Goal: Task Accomplishment & Management: Complete application form

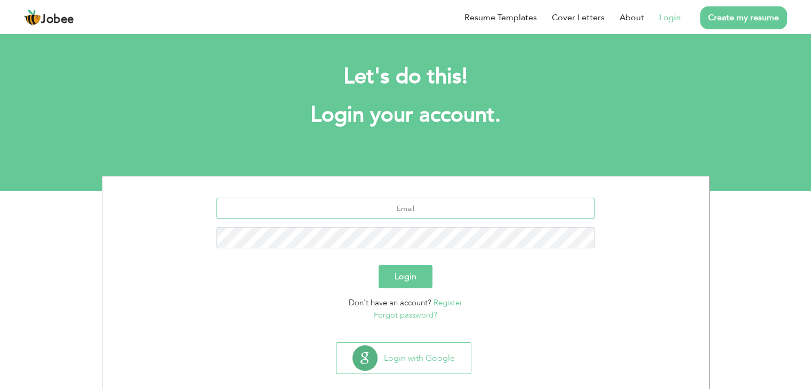
click at [448, 203] on input "text" at bounding box center [405, 208] width 378 height 21
type input "[EMAIL_ADDRESS][DOMAIN_NAME]"
click at [379, 265] on button "Login" at bounding box center [406, 276] width 54 height 23
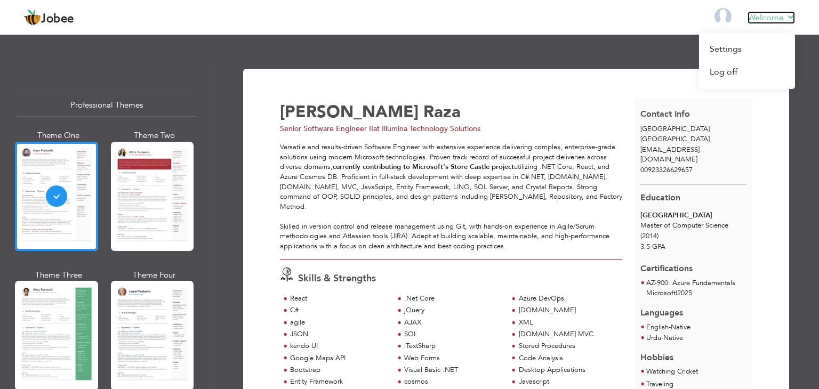
click at [784, 20] on link "Welcome" at bounding box center [770, 17] width 47 height 13
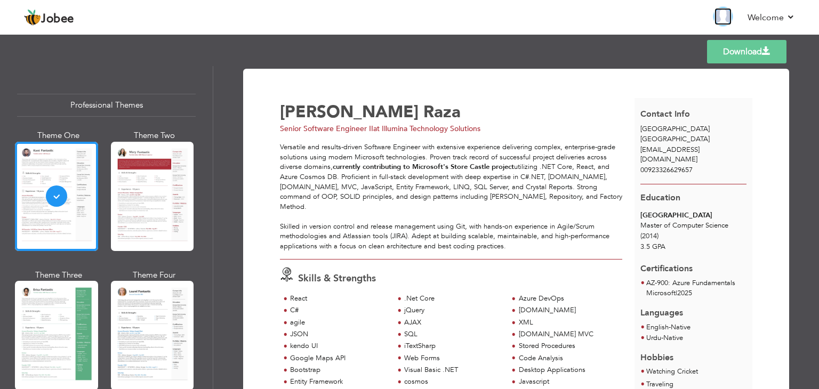
click at [723, 14] on img at bounding box center [722, 16] width 17 height 17
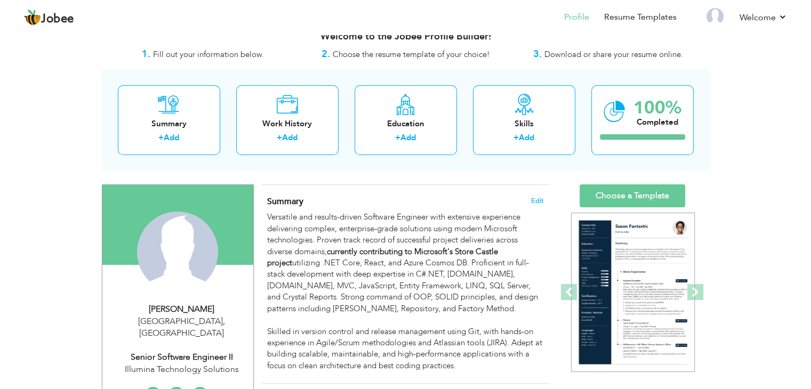
scroll to position [21, 0]
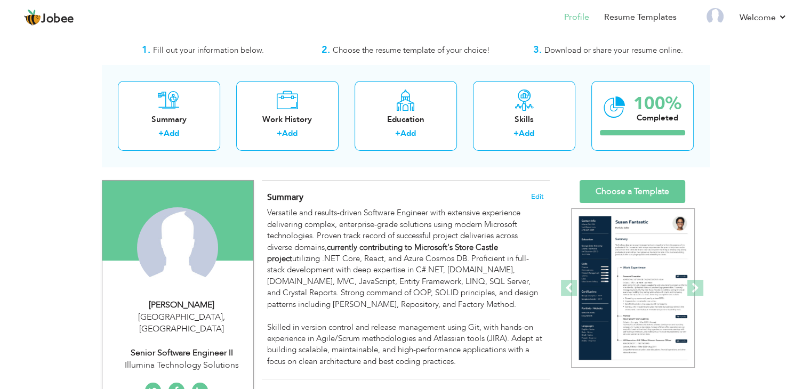
click at [811, 46] on html "Jobee Profile Resume Templates Resume Templates Cover Letters About My Resume W…" at bounding box center [405, 173] width 811 height 389
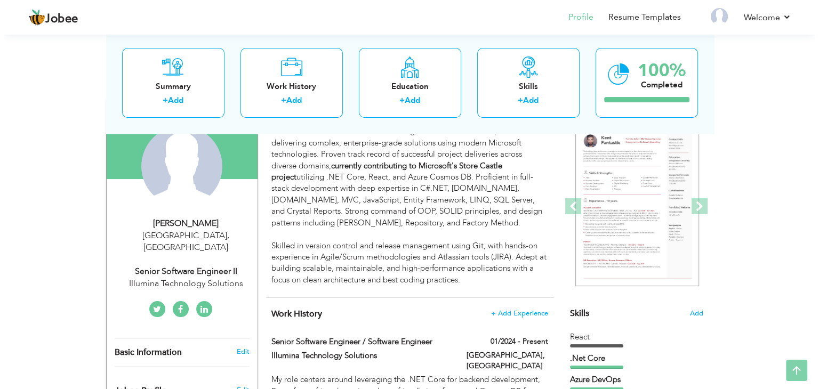
scroll to position [109, 0]
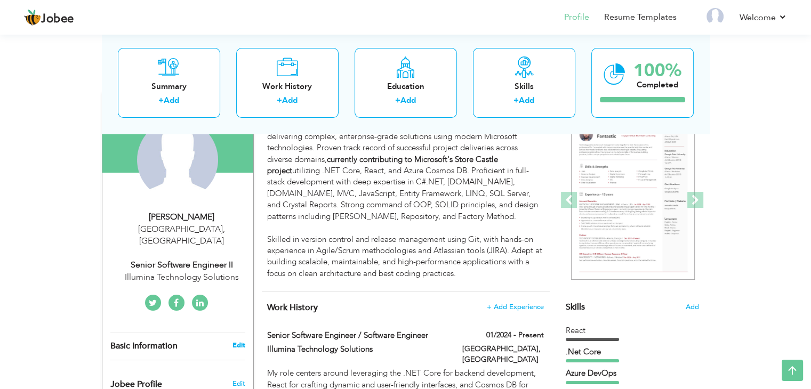
click at [241, 341] on link "Edit" at bounding box center [238, 346] width 13 height 10
type input "Ahmad"
type input "Raza"
type input "00923326629657"
select select "number:166"
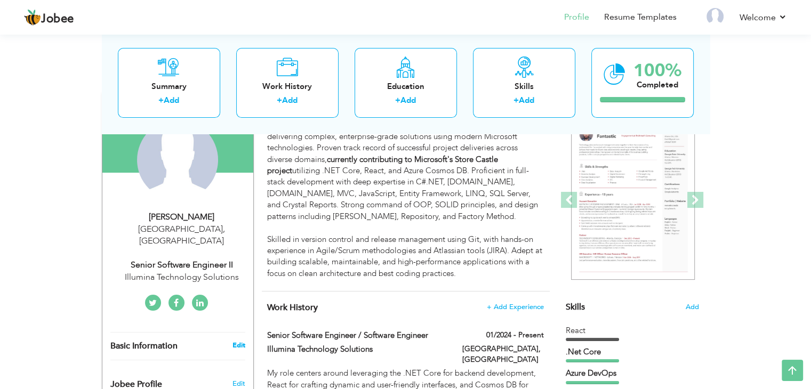
type input "Lahore"
select select "number:11"
type input "Illumina Technology Solutions"
type input "Senior Software Engineer II"
type input "https://www.linkedin.com/in/ahmadcheema6/"
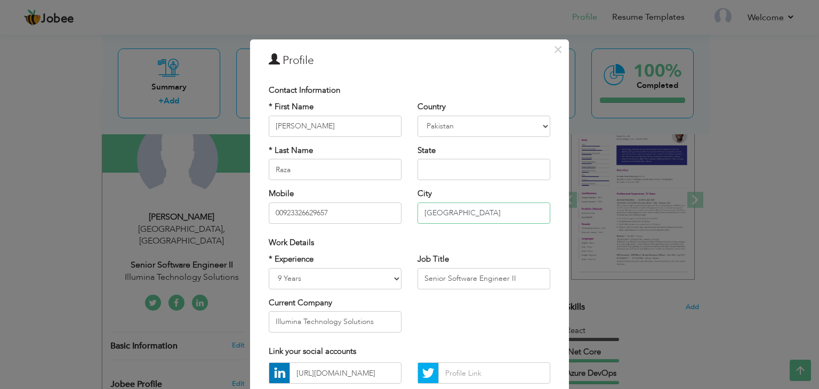
click at [483, 216] on input "Lahore" at bounding box center [483, 213] width 133 height 21
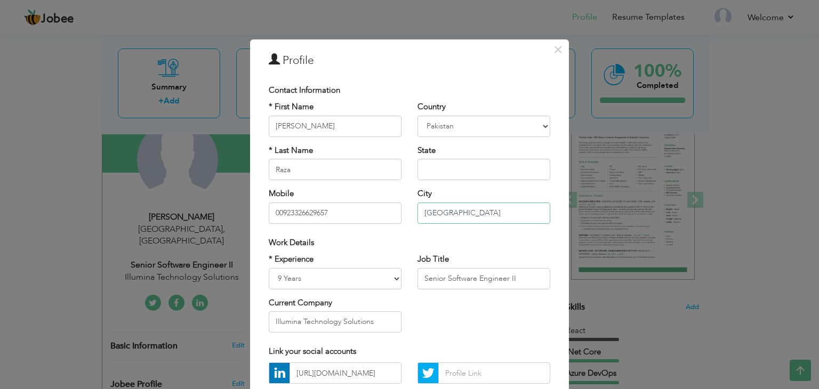
click at [483, 216] on input "Lahore" at bounding box center [483, 213] width 133 height 21
click at [483, 216] on input "[GEOGRAPHIC_DATA]" at bounding box center [483, 213] width 133 height 21
click at [501, 236] on div "Work Details" at bounding box center [409, 243] width 297 height 22
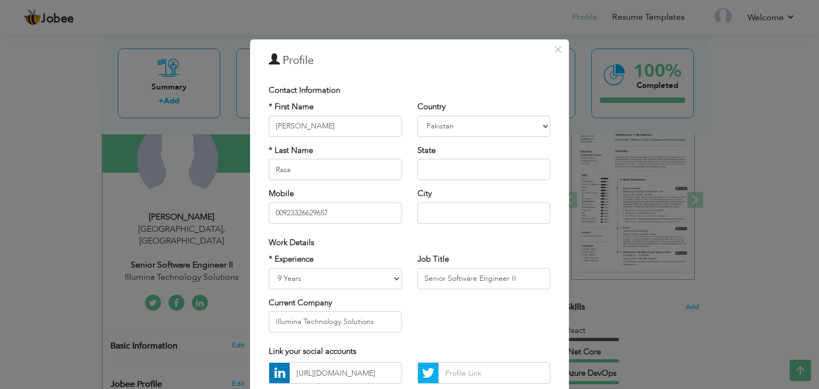
click at [404, 238] on div "Work Details" at bounding box center [410, 242] width 282 height 11
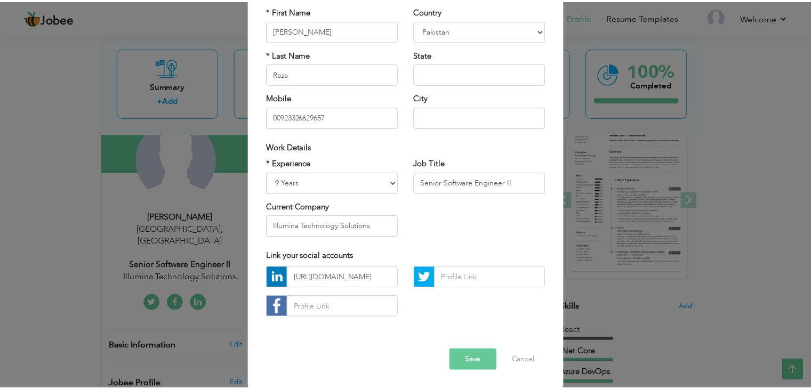
scroll to position [97, 0]
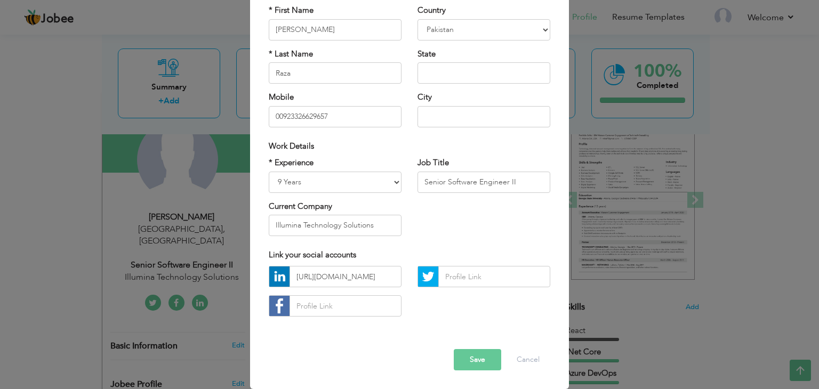
click at [476, 366] on button "Save" at bounding box center [477, 359] width 47 height 21
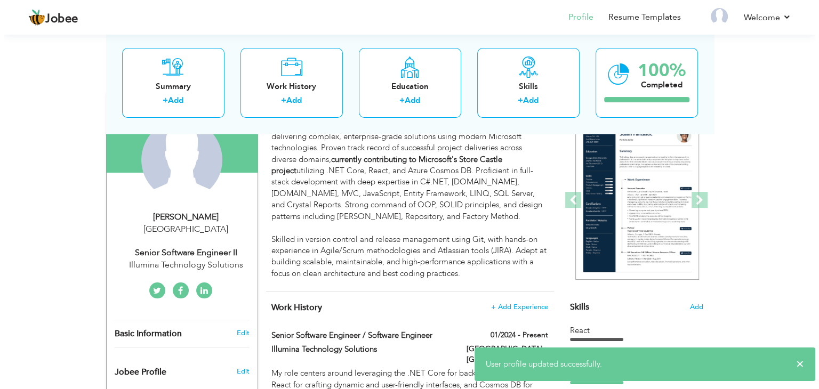
scroll to position [108, 0]
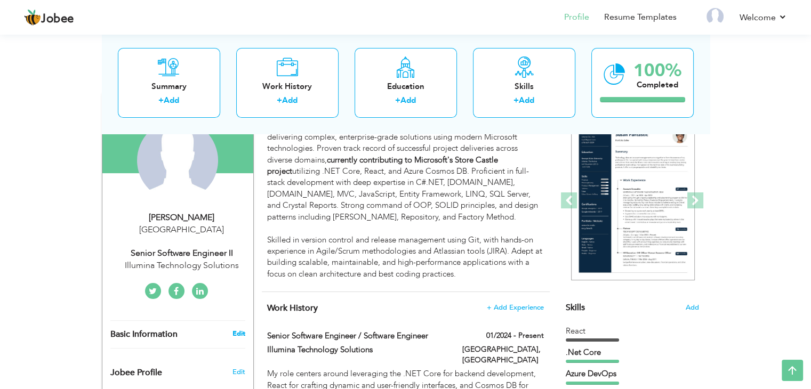
click at [236, 332] on link "Edit" at bounding box center [238, 334] width 13 height 10
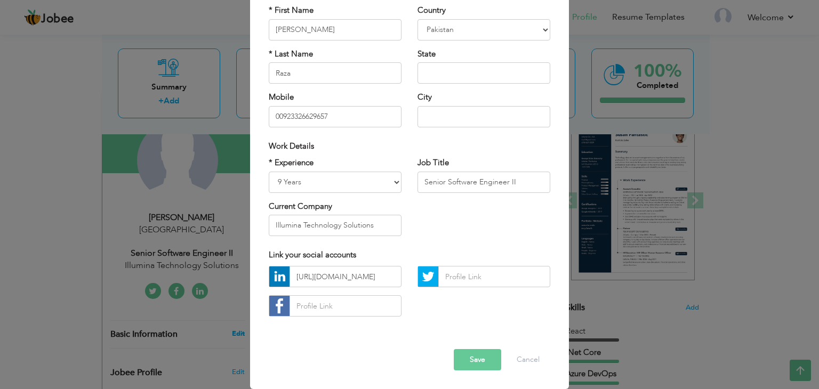
scroll to position [0, 0]
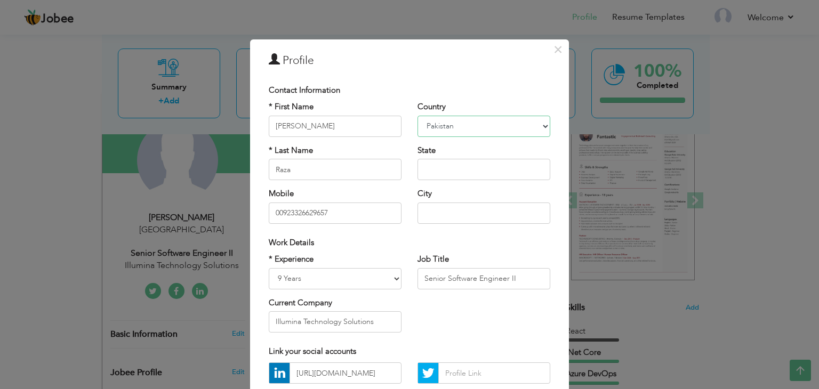
click at [442, 125] on select "Afghanistan Albania Algeria American Samoa Andorra Angola Anguilla Antarctica A…" at bounding box center [483, 126] width 133 height 21
select select "number:55"
click at [417, 116] on select "Afghanistan Albania Algeria American Samoa Andorra Angola Anguilla Antarctica A…" at bounding box center [483, 126] width 133 height 21
click at [463, 208] on input "text" at bounding box center [483, 213] width 133 height 21
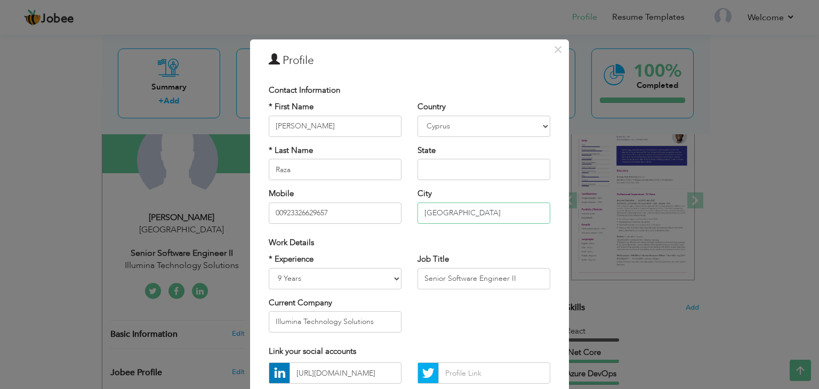
type input "[GEOGRAPHIC_DATA]"
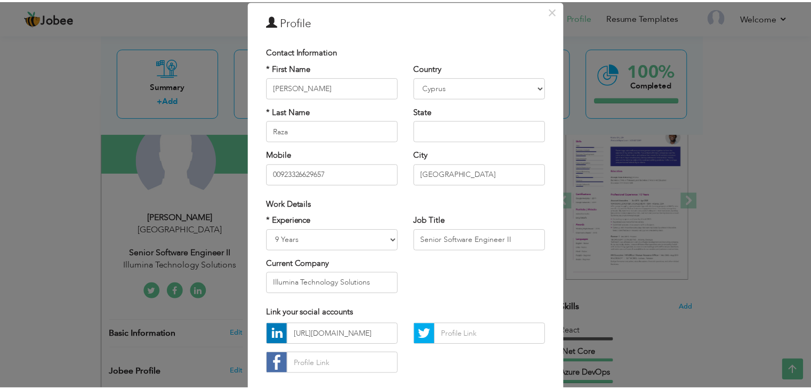
scroll to position [61, 0]
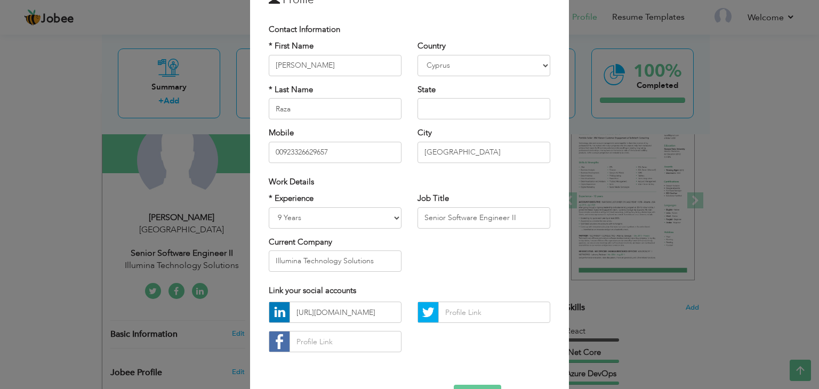
click at [467, 387] on button "Save" at bounding box center [477, 395] width 47 height 21
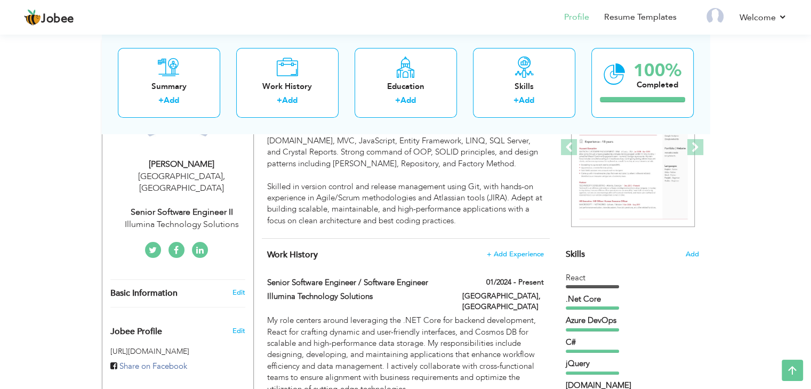
scroll to position [0, 0]
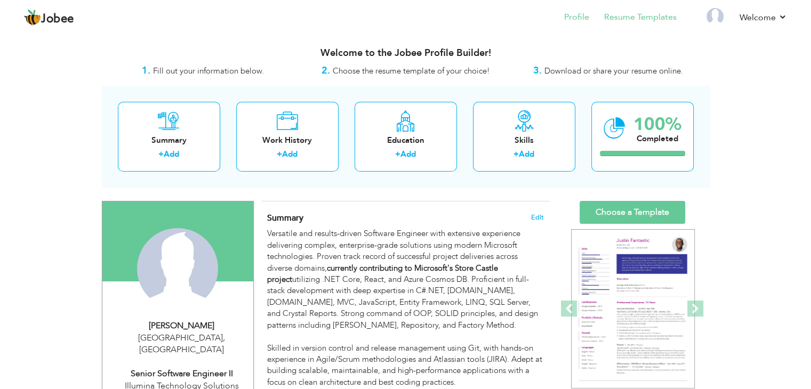
click at [646, 24] on li "Resume Templates" at bounding box center [632, 18] width 87 height 29
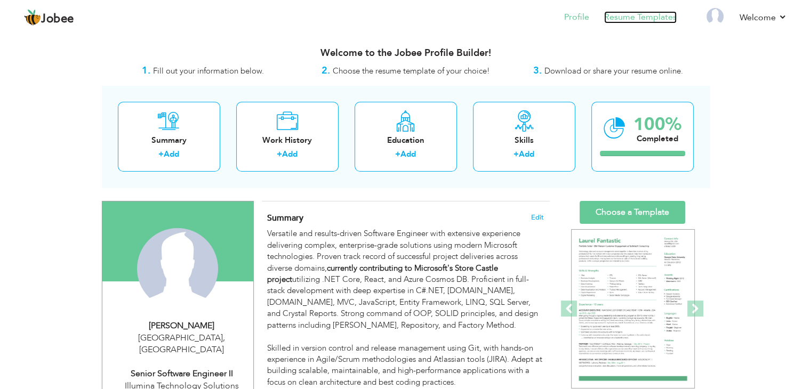
click at [618, 17] on link "Resume Templates" at bounding box center [640, 17] width 73 height 12
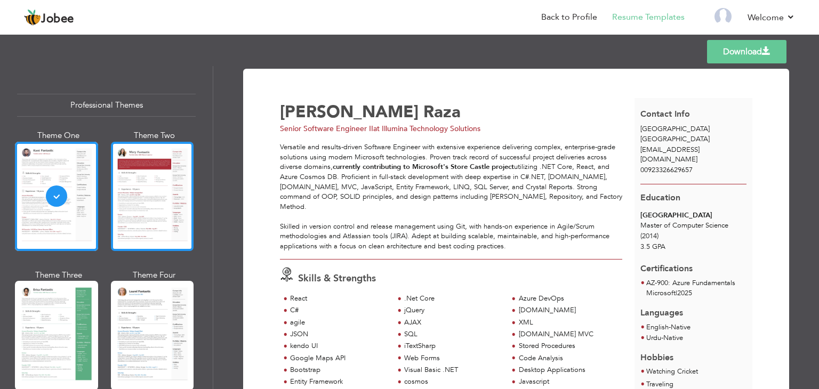
click at [170, 169] on div at bounding box center [152, 196] width 83 height 109
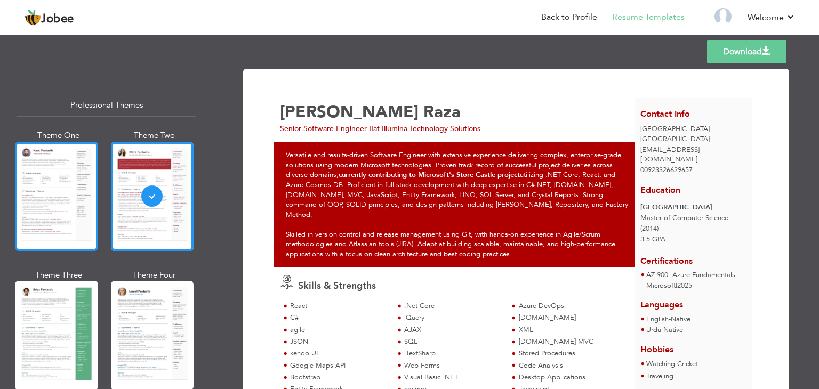
click at [90, 172] on div at bounding box center [56, 196] width 83 height 109
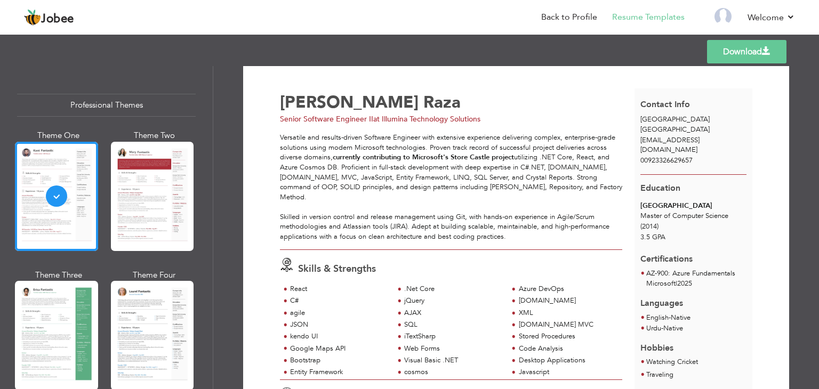
scroll to position [4, 0]
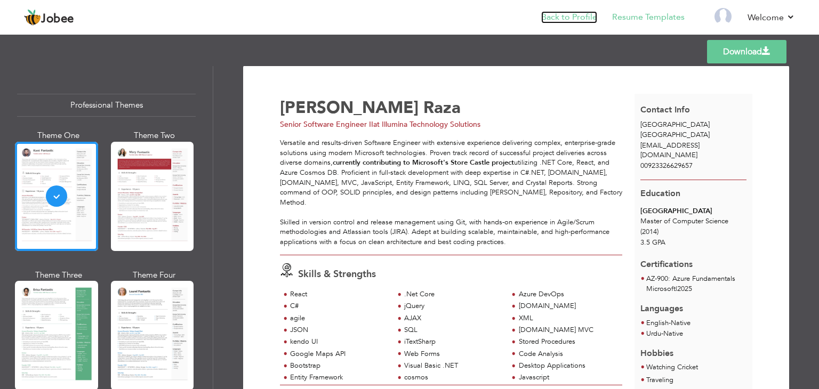
click at [554, 21] on link "Back to Profile" at bounding box center [569, 17] width 56 height 12
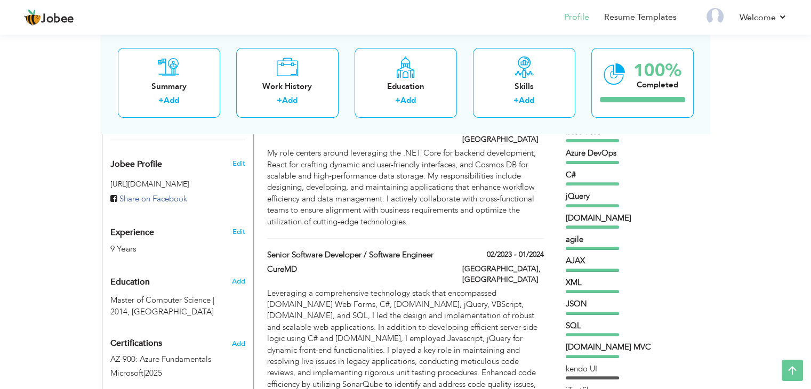
scroll to position [333, 0]
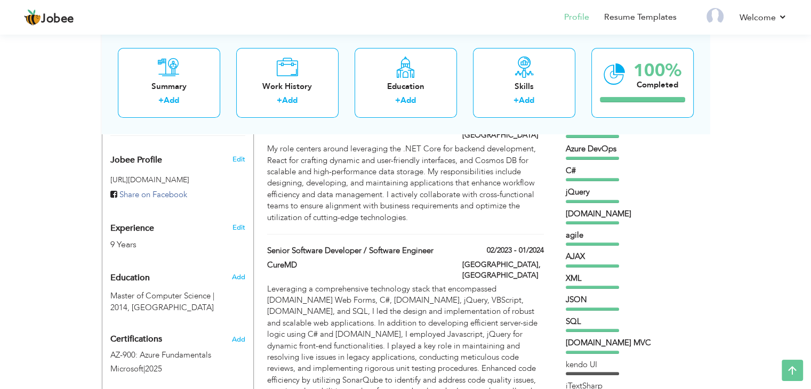
drag, startPoint x: 818, startPoint y: 25, endPoint x: 818, endPoint y: 91, distance: 66.1
click at [245, 296] on span at bounding box center [245, 300] width 13 height 8
type input "Master of Computer Science"
type input "2014"
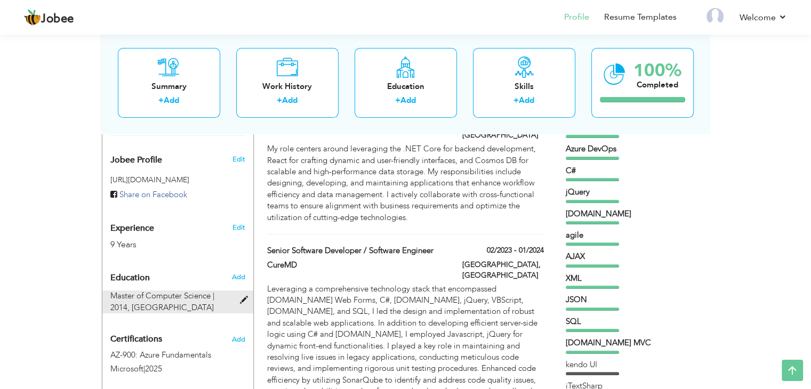
type input "University of Arid Agriculture, Murree Road"
type input "3.5"
radio input "true"
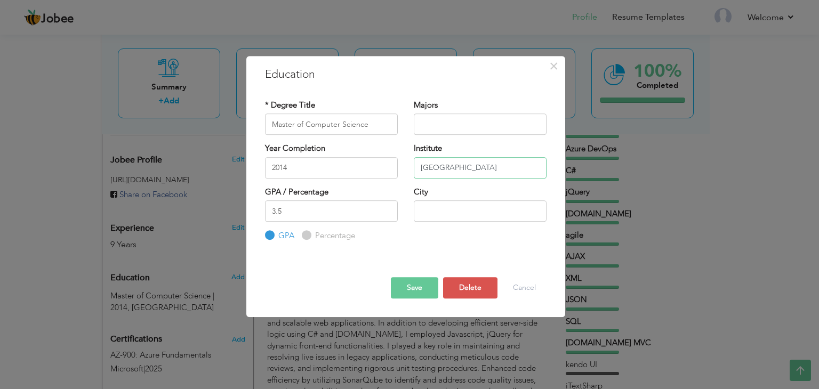
click at [477, 170] on input "University of Arid Agriculture, Murree Road" at bounding box center [480, 167] width 133 height 21
click at [476, 167] on input "University of Arid Agriculture, Murree Road" at bounding box center [480, 167] width 133 height 21
click at [424, 285] on button "Save" at bounding box center [414, 287] width 47 height 21
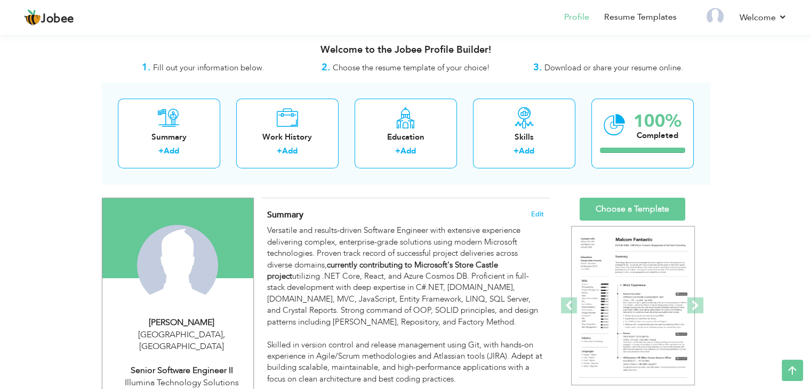
scroll to position [0, 0]
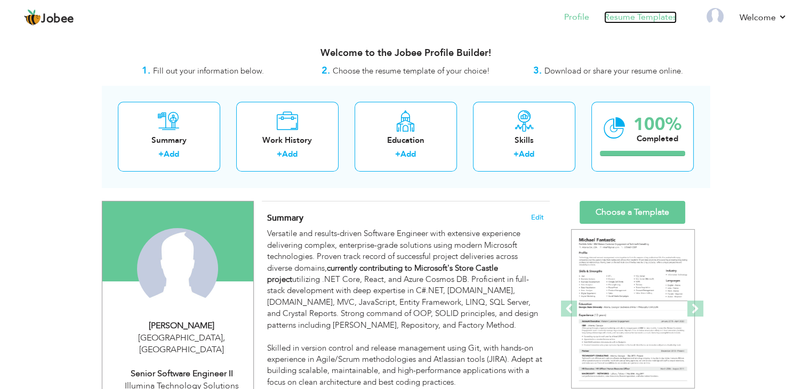
click at [638, 19] on link "Resume Templates" at bounding box center [640, 17] width 73 height 12
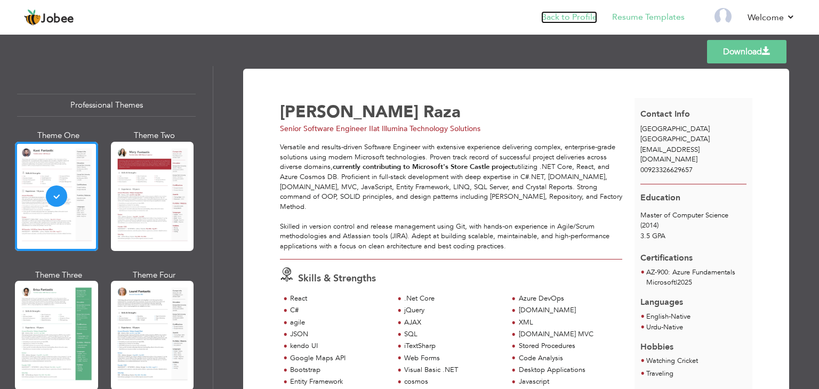
click at [583, 22] on link "Back to Profile" at bounding box center [569, 17] width 56 height 12
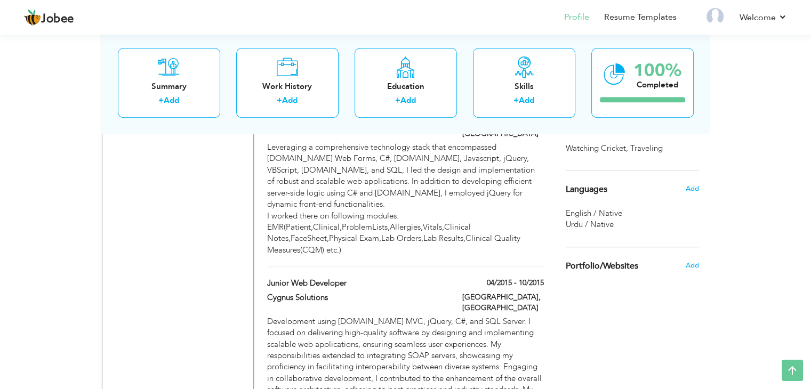
scroll to position [836, 0]
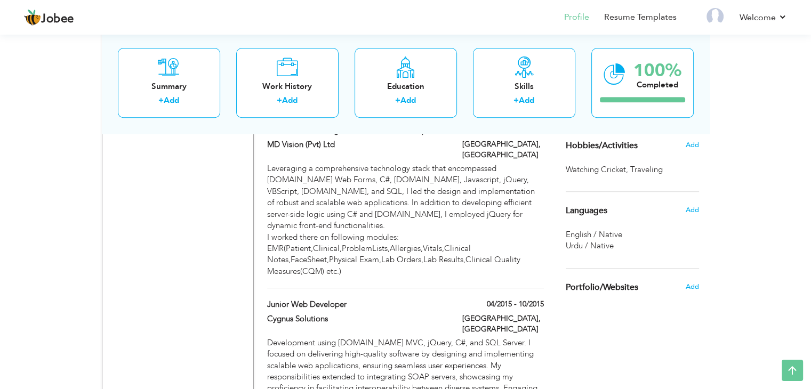
drag, startPoint x: 818, startPoint y: 57, endPoint x: 818, endPoint y: 222, distance: 165.3
click at [693, 212] on span "Add" at bounding box center [692, 210] width 14 height 10
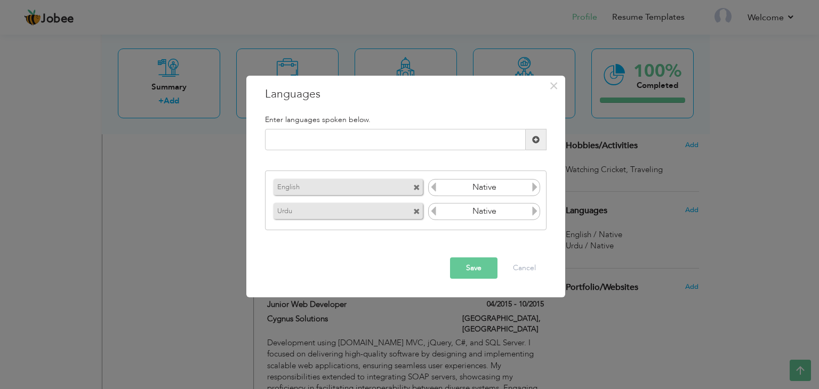
click at [416, 212] on span at bounding box center [416, 211] width 7 height 7
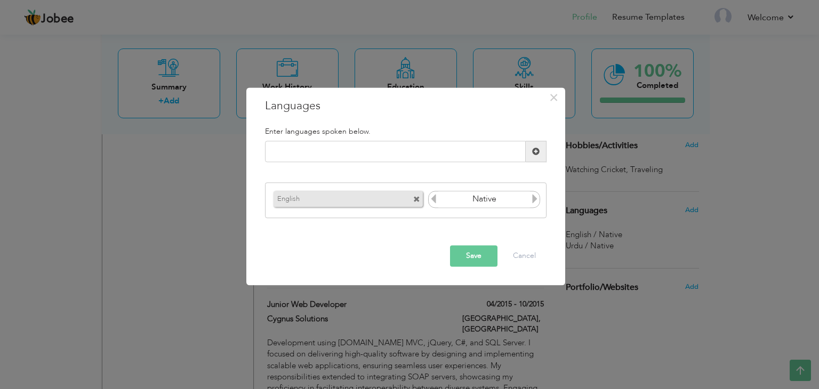
click at [472, 259] on button "Save" at bounding box center [473, 256] width 47 height 21
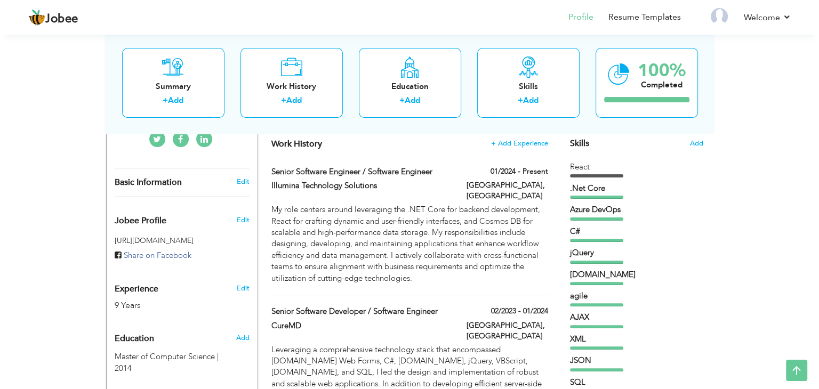
scroll to position [270, 0]
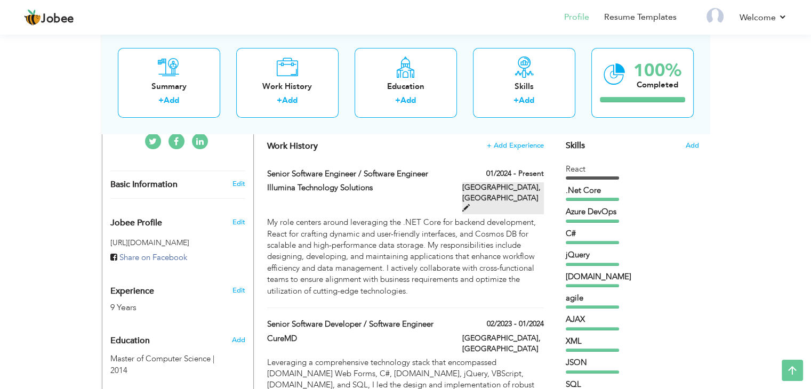
click at [470, 204] on span at bounding box center [465, 207] width 7 height 7
type input "Senior Software Engineer / Software Engineer"
type input "Illumina Technology Solutions"
type input "01/2024"
type input "[GEOGRAPHIC_DATA]"
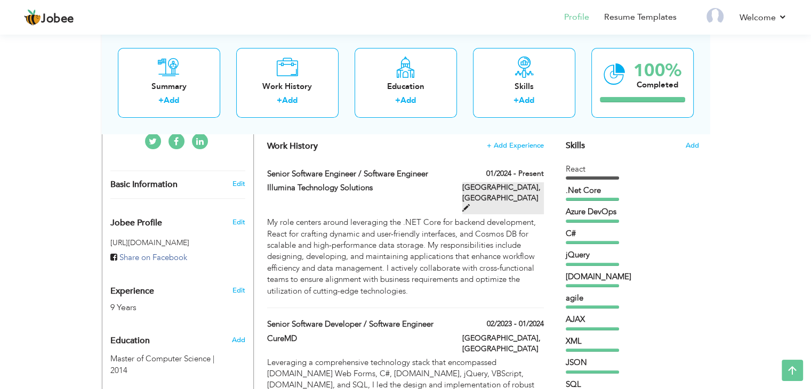
type input "[GEOGRAPHIC_DATA]"
checkbox input "true"
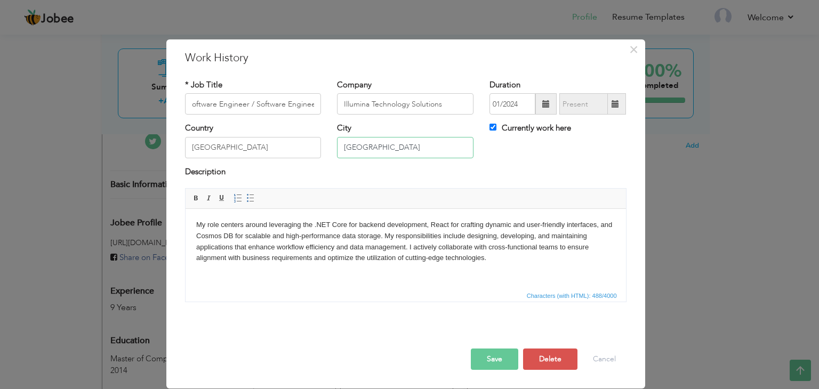
scroll to position [0, 0]
click at [371, 151] on input "[GEOGRAPHIC_DATA]" at bounding box center [405, 147] width 136 height 21
click at [266, 150] on input "[GEOGRAPHIC_DATA]" at bounding box center [253, 147] width 136 height 21
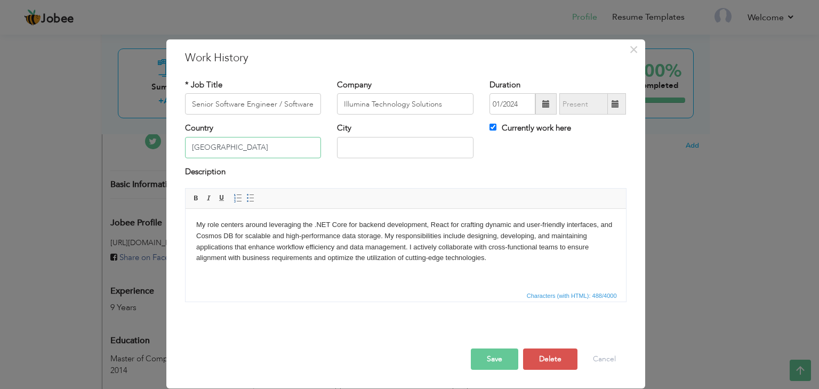
click at [266, 150] on input "[GEOGRAPHIC_DATA]" at bounding box center [253, 147] width 136 height 21
click at [266, 150] on input "text" at bounding box center [253, 147] width 136 height 21
click at [384, 332] on div at bounding box center [405, 329] width 457 height 6
click at [488, 361] on button "Save" at bounding box center [494, 359] width 47 height 21
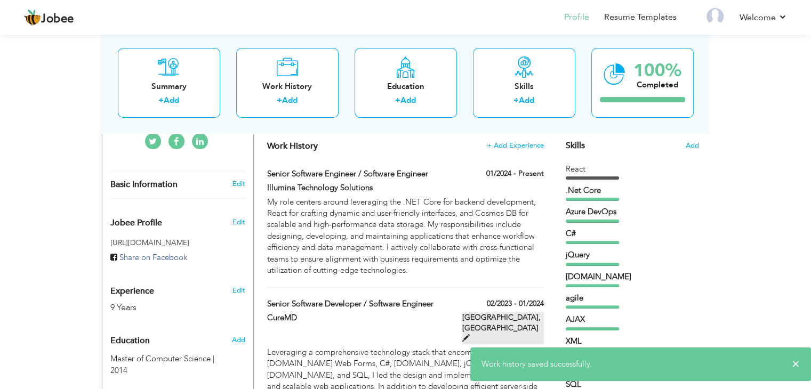
click at [470, 334] on span at bounding box center [465, 337] width 7 height 7
type input "Senior Software Developer / Software Engineer"
type input "CureMD"
type input "02/2023"
type input "01/2024"
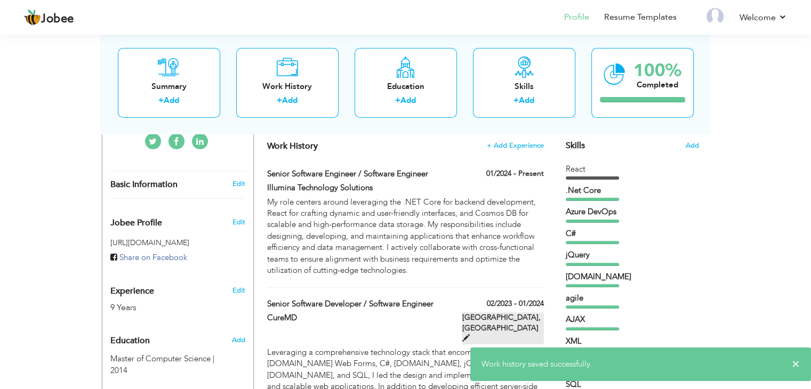
type input "[GEOGRAPHIC_DATA]"
checkbox input "false"
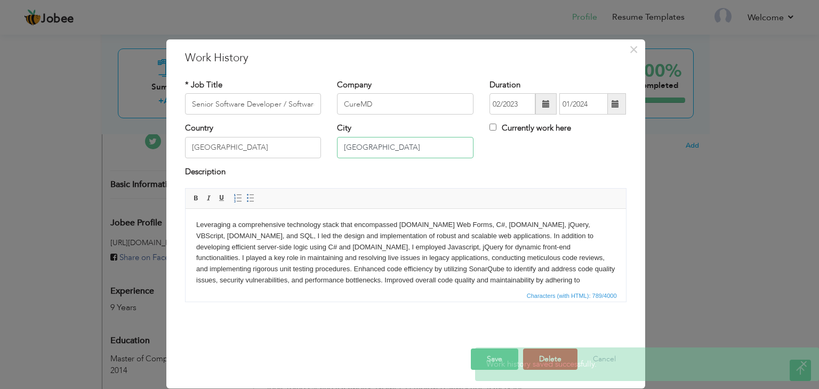
click at [380, 143] on input "[GEOGRAPHIC_DATA]" at bounding box center [405, 147] width 136 height 21
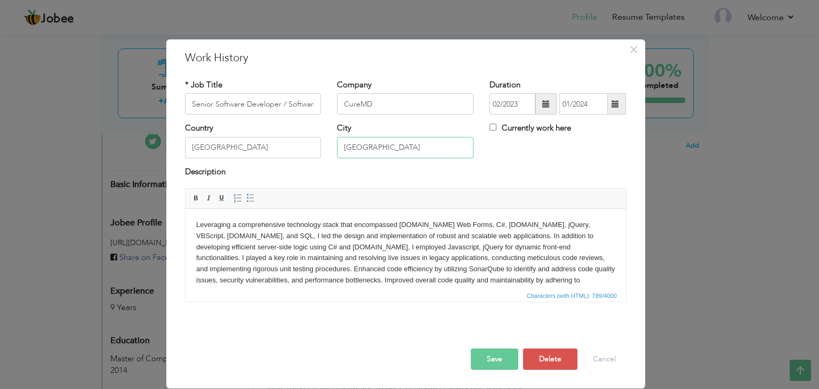
click at [380, 143] on input "[GEOGRAPHIC_DATA]" at bounding box center [405, 147] width 136 height 21
click at [279, 144] on input "[GEOGRAPHIC_DATA]" at bounding box center [253, 147] width 136 height 21
click at [279, 144] on input "text" at bounding box center [253, 147] width 136 height 21
click at [489, 356] on button "Save" at bounding box center [494, 359] width 47 height 21
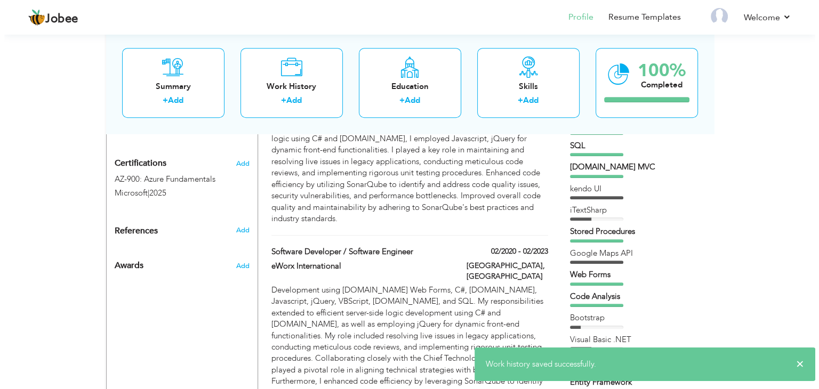
scroll to position [511, 0]
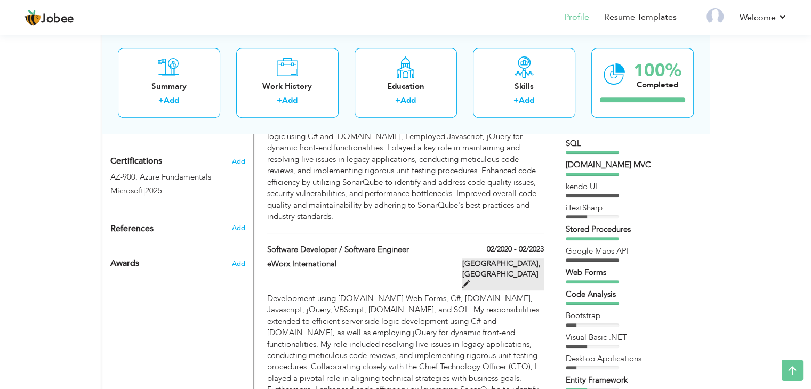
click at [470, 280] on span at bounding box center [465, 283] width 7 height 7
type input "Software Developer / Software Engineer"
type input "eWorx International"
type input "02/2020"
type input "02/2023"
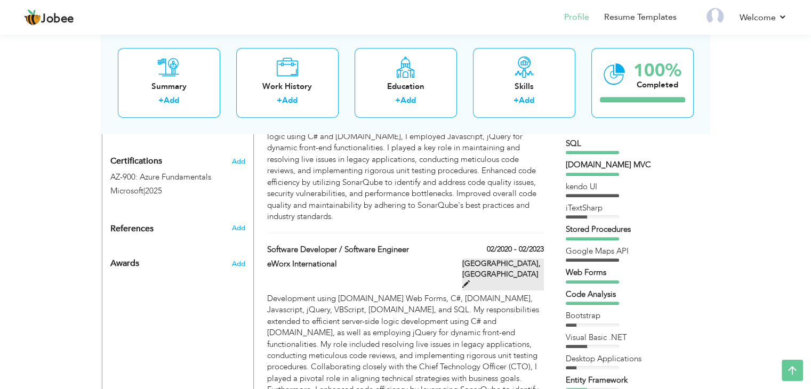
type input "[GEOGRAPHIC_DATA]"
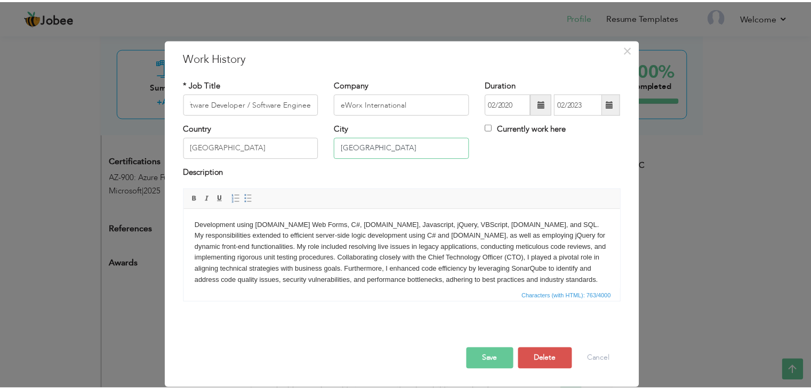
scroll to position [0, 0]
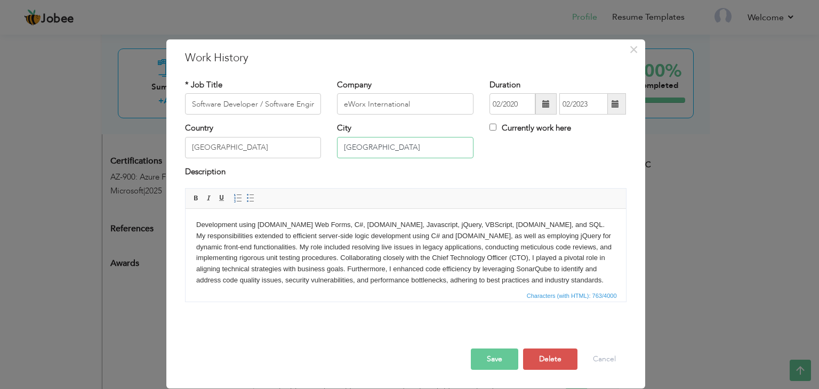
click at [396, 154] on input "[GEOGRAPHIC_DATA]" at bounding box center [405, 147] width 136 height 21
click at [396, 154] on input "text" at bounding box center [405, 147] width 136 height 21
click at [260, 147] on input "[GEOGRAPHIC_DATA]" at bounding box center [253, 147] width 136 height 21
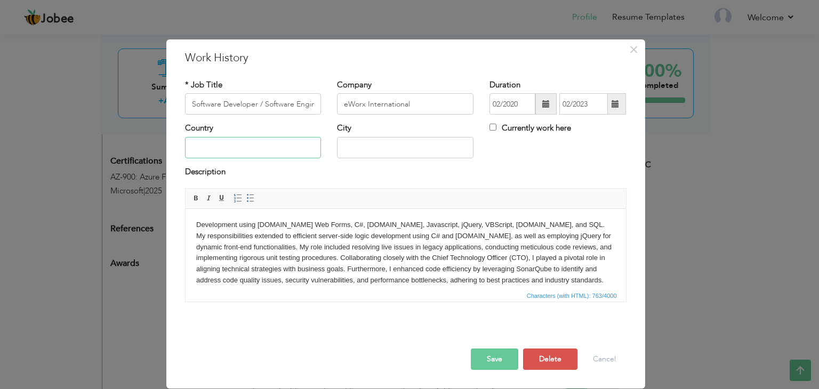
click at [260, 147] on input "text" at bounding box center [253, 147] width 136 height 21
click at [509, 357] on button "Save" at bounding box center [494, 359] width 47 height 21
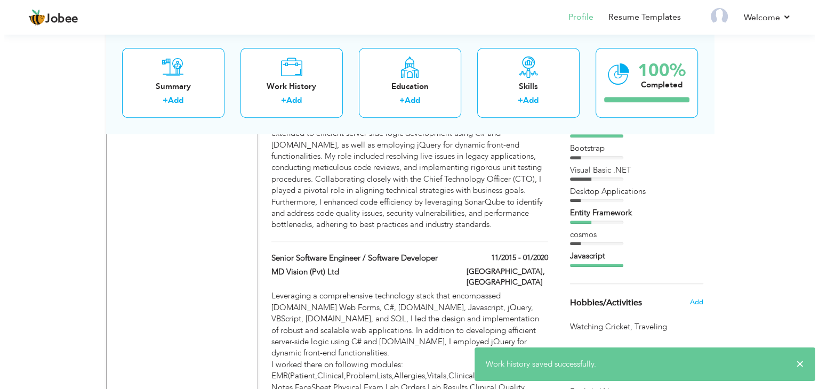
scroll to position [718, 0]
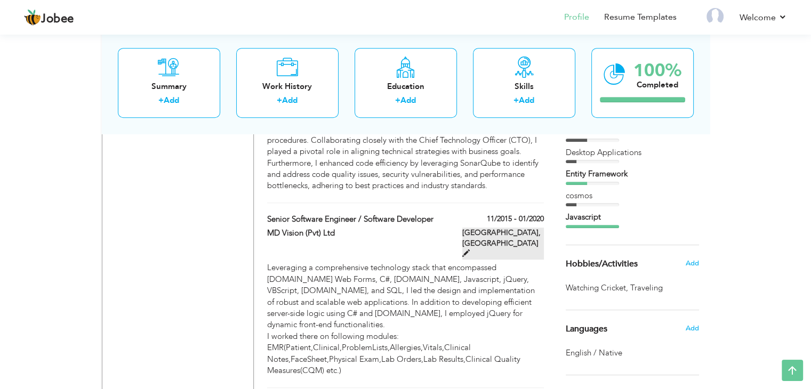
click at [470, 250] on span at bounding box center [465, 253] width 7 height 7
type input "Senior Software Engineer / Software Developer"
type input "MD Vision (Pvt) Ltd"
type input "11/2015"
type input "01/2020"
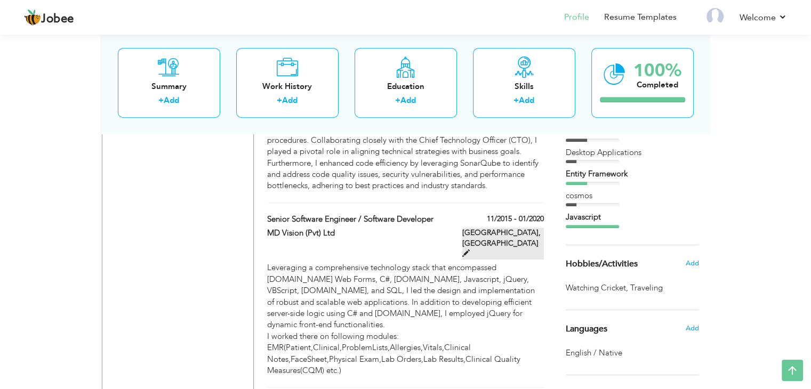
type input "[GEOGRAPHIC_DATA]"
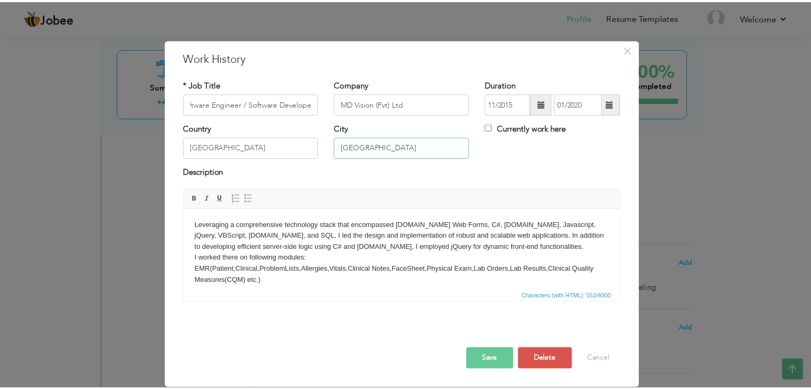
scroll to position [0, 0]
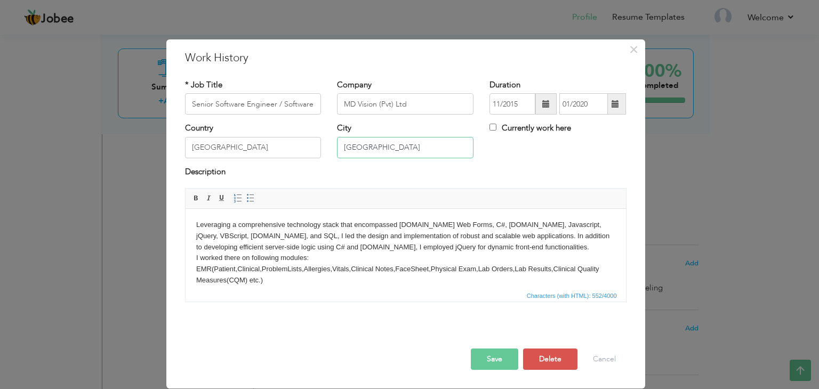
click at [386, 148] on input "[GEOGRAPHIC_DATA]" at bounding box center [405, 147] width 136 height 21
click at [386, 148] on input "text" at bounding box center [405, 147] width 136 height 21
click at [296, 152] on input "[GEOGRAPHIC_DATA]" at bounding box center [253, 147] width 136 height 21
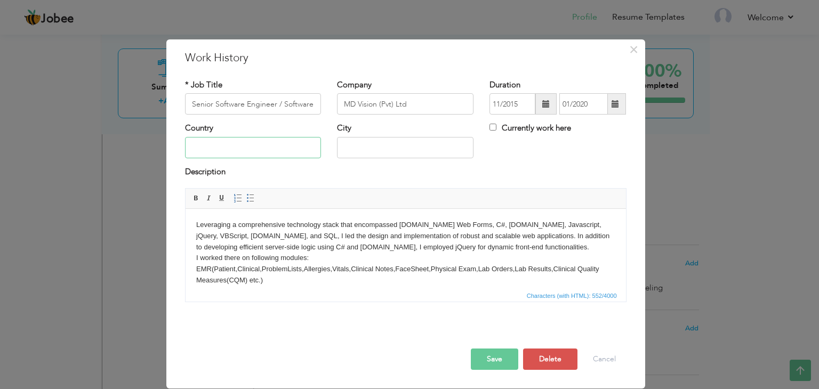
click at [296, 152] on input "text" at bounding box center [253, 147] width 136 height 21
click at [506, 361] on button "Save" at bounding box center [494, 359] width 47 height 21
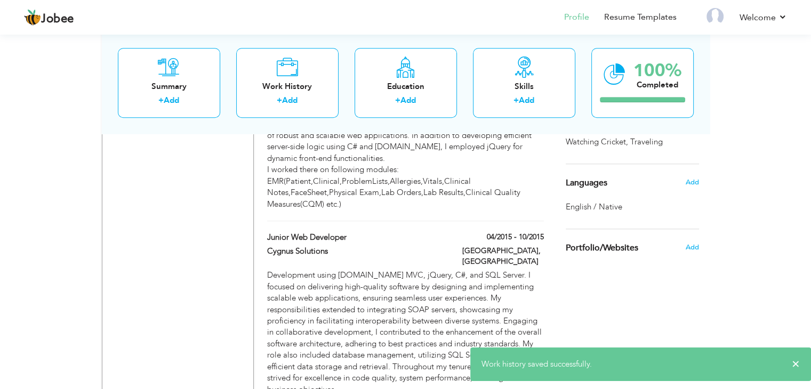
scroll to position [870, 0]
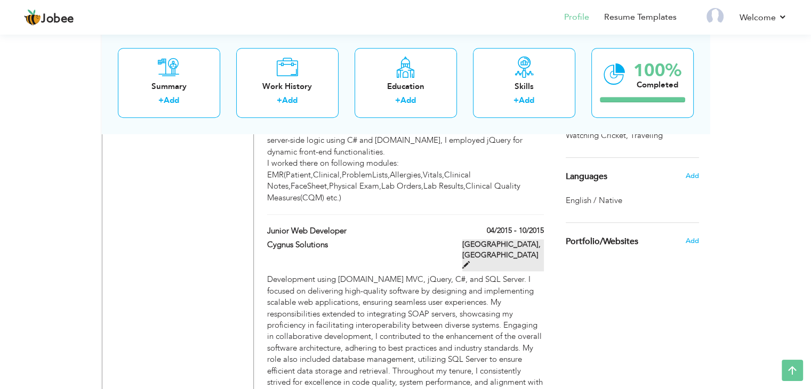
click at [470, 261] on span at bounding box center [465, 264] width 7 height 7
type input "Junior Web Developer"
type input "Cygnus Solutions"
type input "04/2015"
type input "10/2015"
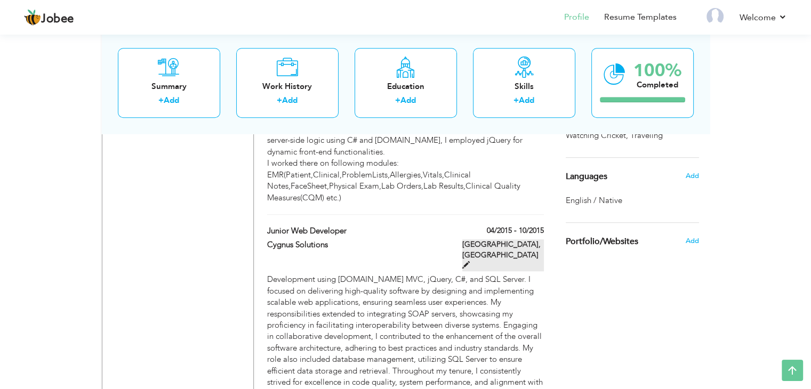
type input "[GEOGRAPHIC_DATA]"
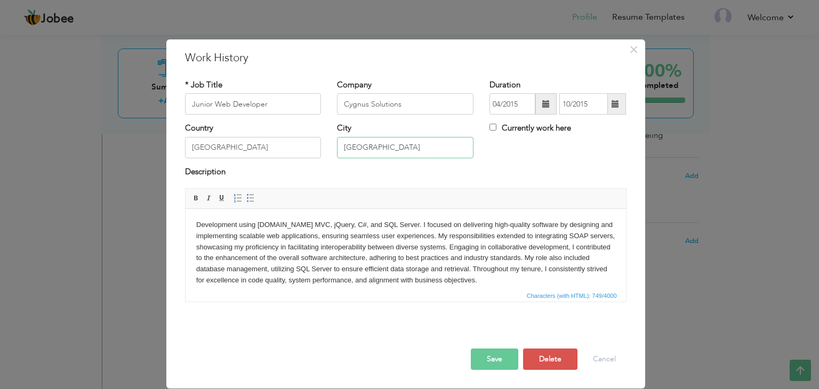
click at [371, 148] on input "[GEOGRAPHIC_DATA]" at bounding box center [405, 147] width 136 height 21
click at [371, 148] on input "text" at bounding box center [405, 147] width 136 height 21
click at [294, 146] on input "[GEOGRAPHIC_DATA]" at bounding box center [253, 147] width 136 height 21
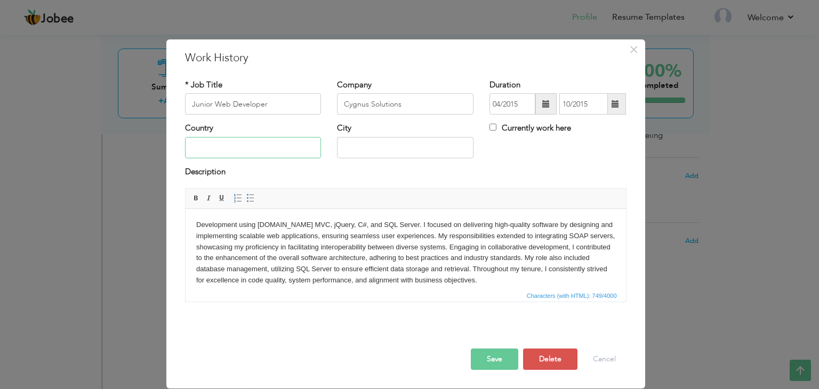
click at [294, 146] on input "text" at bounding box center [253, 147] width 136 height 21
click at [487, 358] on button "Save" at bounding box center [494, 359] width 47 height 21
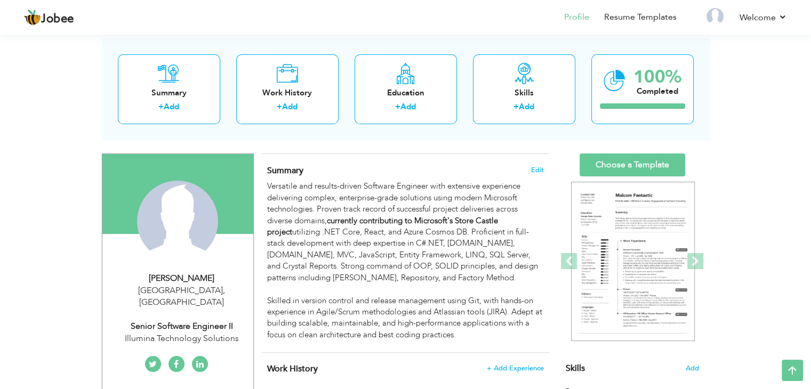
scroll to position [0, 0]
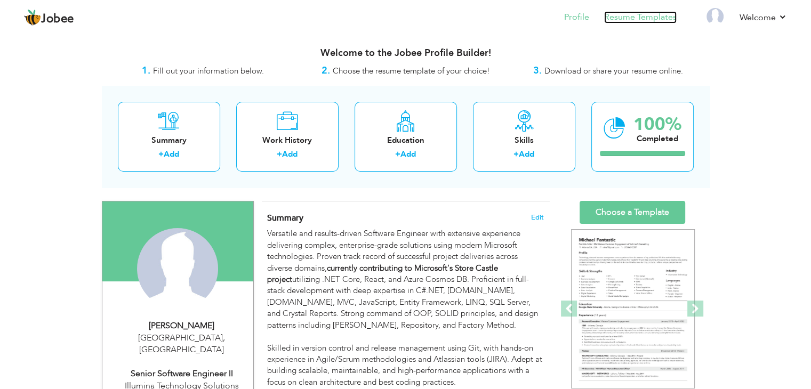
click at [642, 20] on link "Resume Templates" at bounding box center [640, 17] width 73 height 12
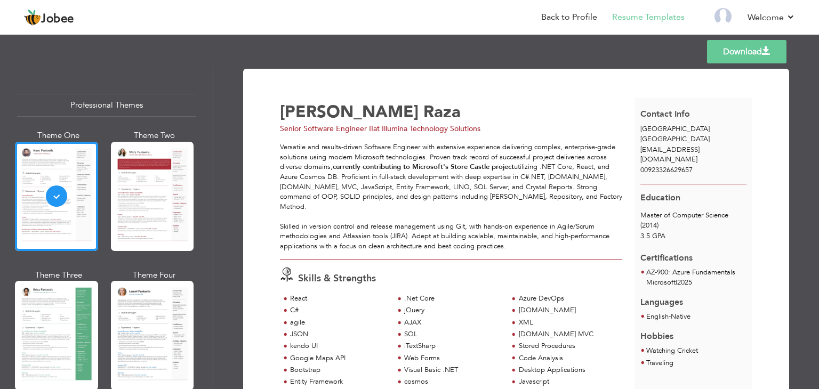
click at [749, 49] on link "Download" at bounding box center [746, 51] width 79 height 23
